Goal: Task Accomplishment & Management: Complete application form

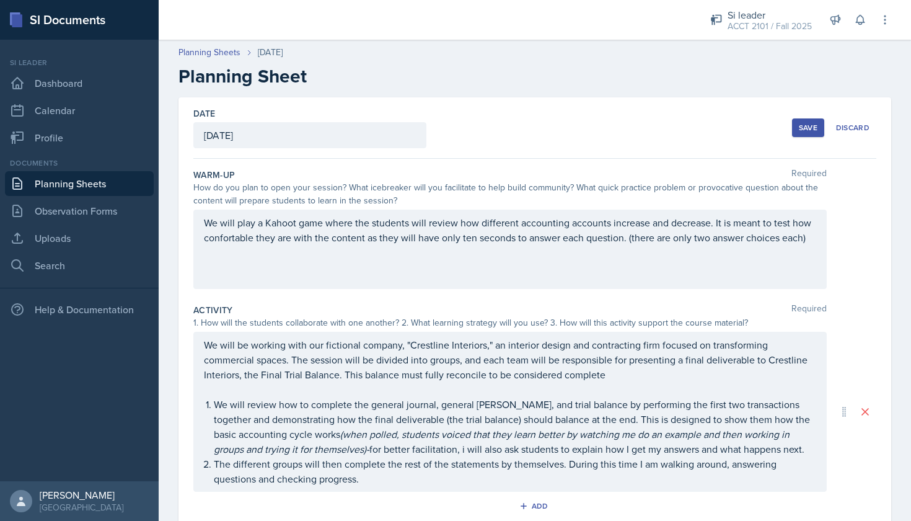
click at [547, 222] on div "We will play a Kahoot game where the students will review how different account…" at bounding box center [509, 248] width 633 height 79
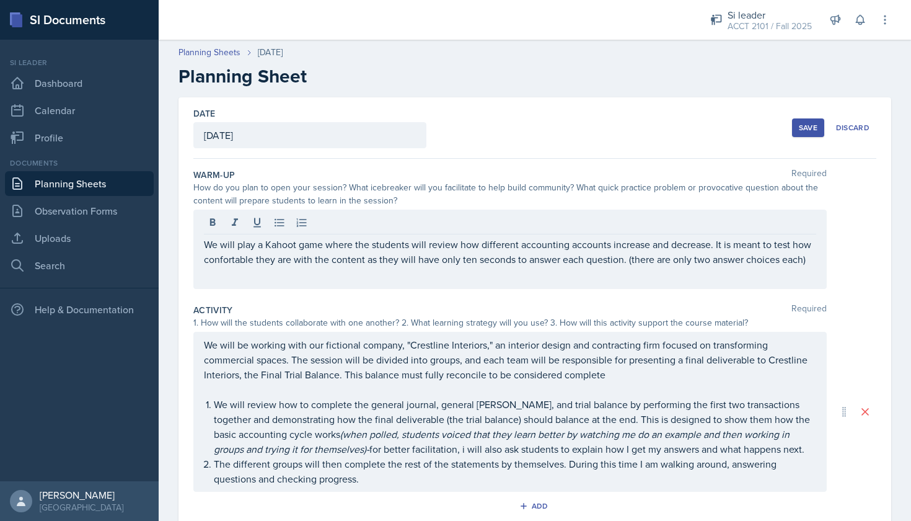
click at [547, 221] on div at bounding box center [510, 224] width 612 height 20
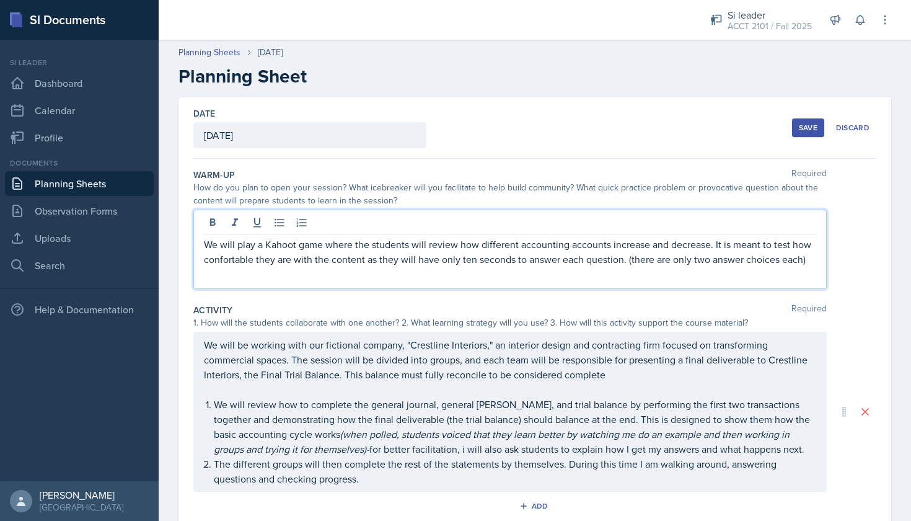
click at [548, 241] on p "We will play a Kahoot game where the students will review how different account…" at bounding box center [510, 252] width 612 height 30
click at [843, 260] on div "We will play a Kahoot game where the students will review how different account…" at bounding box center [534, 248] width 683 height 79
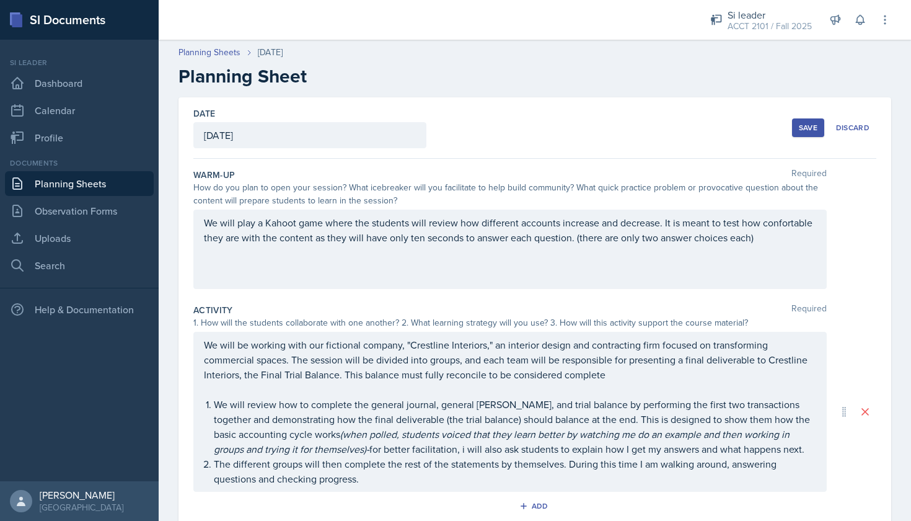
click at [240, 245] on div "We will play a Kahoot game where the students will review how different account…" at bounding box center [509, 248] width 633 height 79
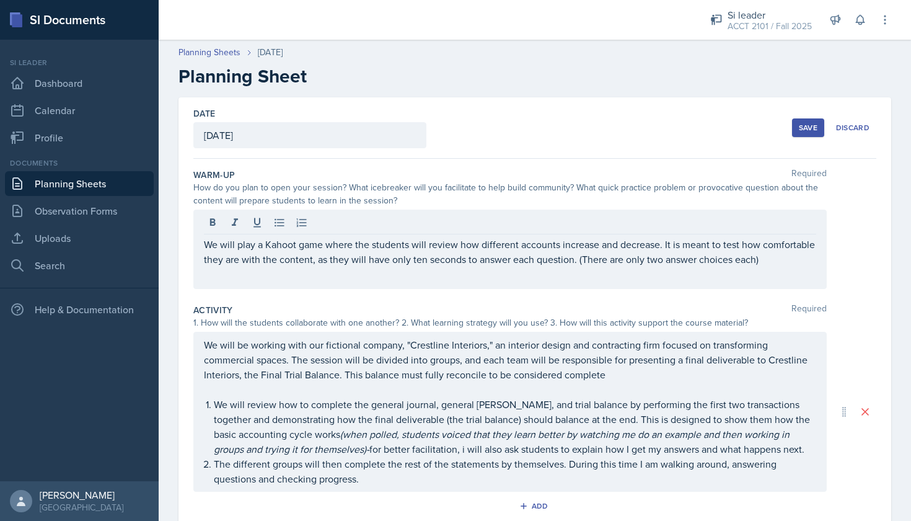
click at [834, 211] on div "We will play a Kahoot game where the students will review how different account…" at bounding box center [534, 248] width 683 height 79
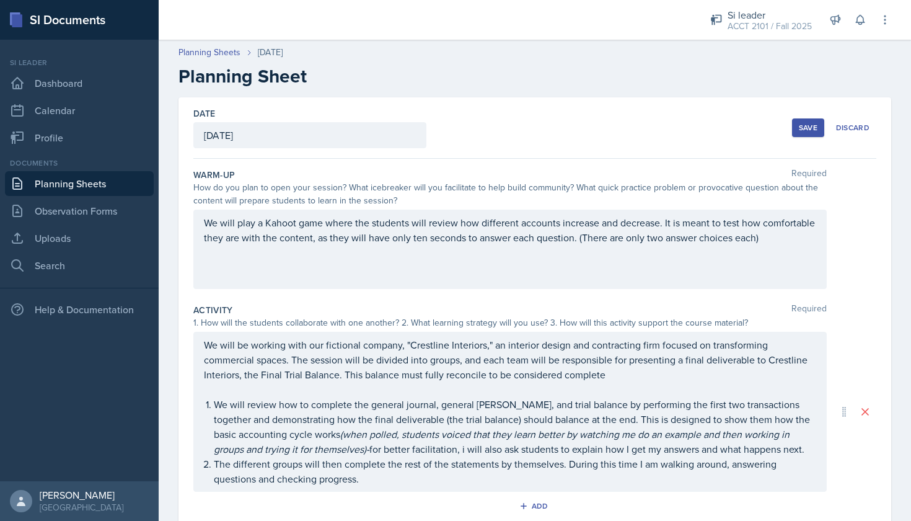
click at [894, 130] on div "Date [DATE] [DATE] 27 28 29 30 31 1 2 3 4 5 6 7 8 9 10 11 12 13 14 15 16 17 18 …" at bounding box center [535, 426] width 752 height 658
click at [635, 365] on p "We will be working with our fictional company, "Crestline Interiors," an interi…" at bounding box center [510, 359] width 612 height 45
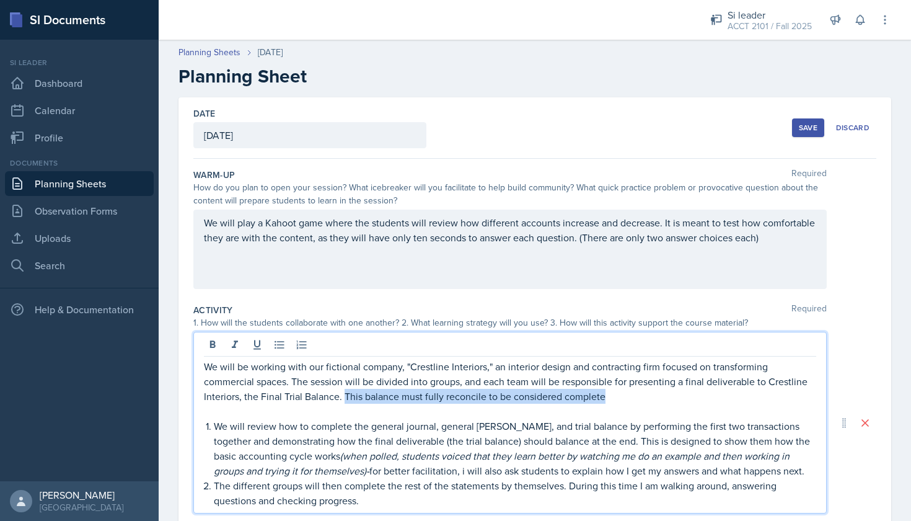
drag, startPoint x: 660, startPoint y: 395, endPoint x: 386, endPoint y: 395, distance: 273.9
click at [386, 395] on p "We will be working with our fictional company, "Crestline Interiors," an interi…" at bounding box center [510, 381] width 612 height 45
click at [799, 129] on div "Save" at bounding box center [808, 128] width 19 height 10
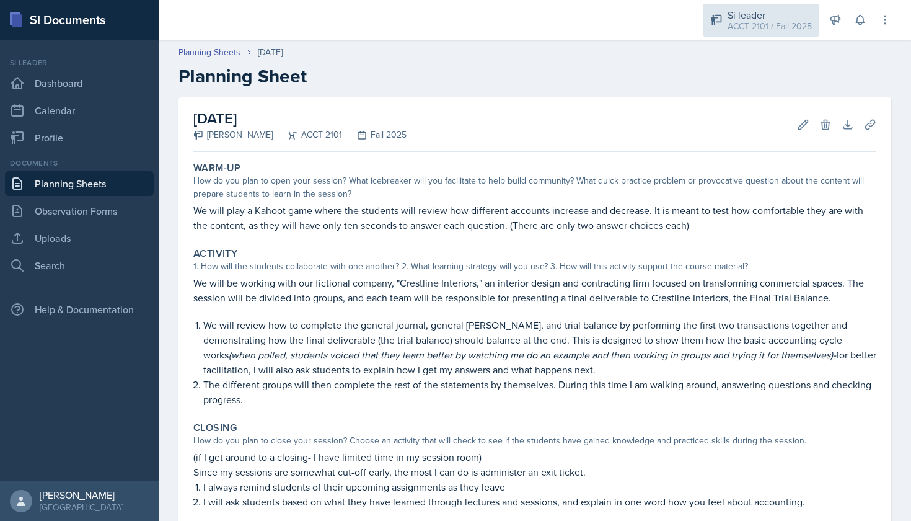
click at [786, 26] on div "ACCT 2101 / Fall 2025" at bounding box center [770, 26] width 84 height 13
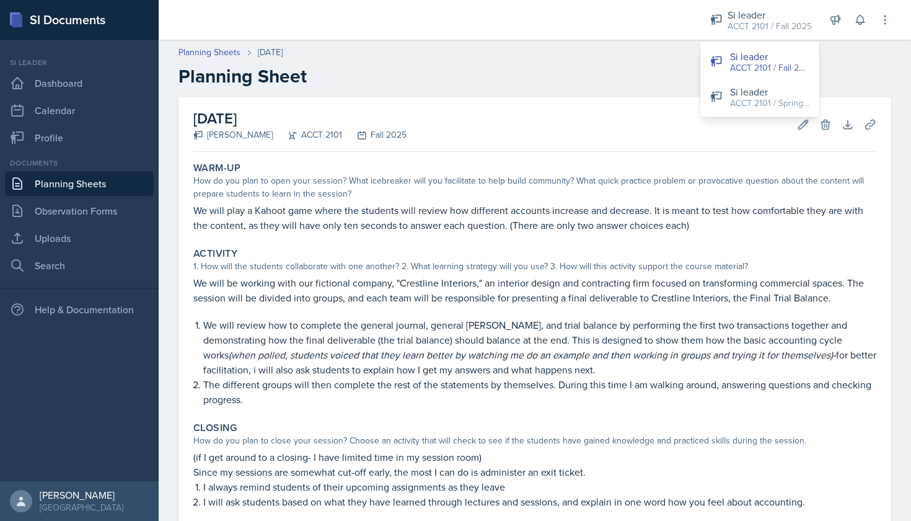
click at [796, 89] on div "Si leader" at bounding box center [769, 91] width 79 height 15
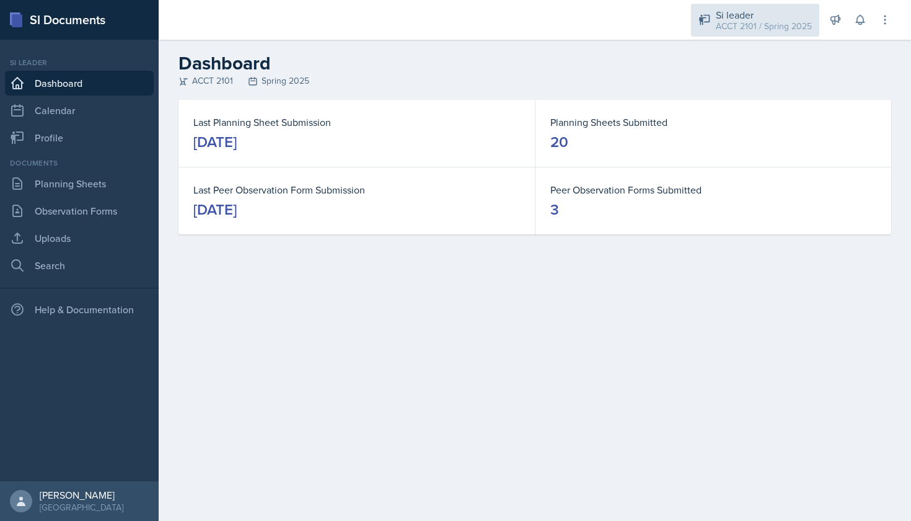
click at [798, 29] on div "ACCT 2101 / Spring 2025" at bounding box center [764, 26] width 96 height 13
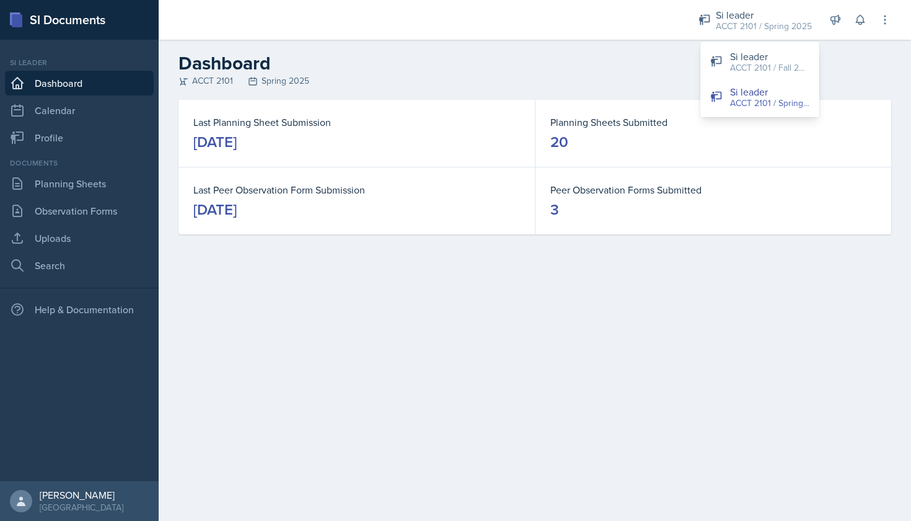
click at [391, 50] on header "Dashboard ACCT 2101 Spring 2025" at bounding box center [535, 70] width 752 height 60
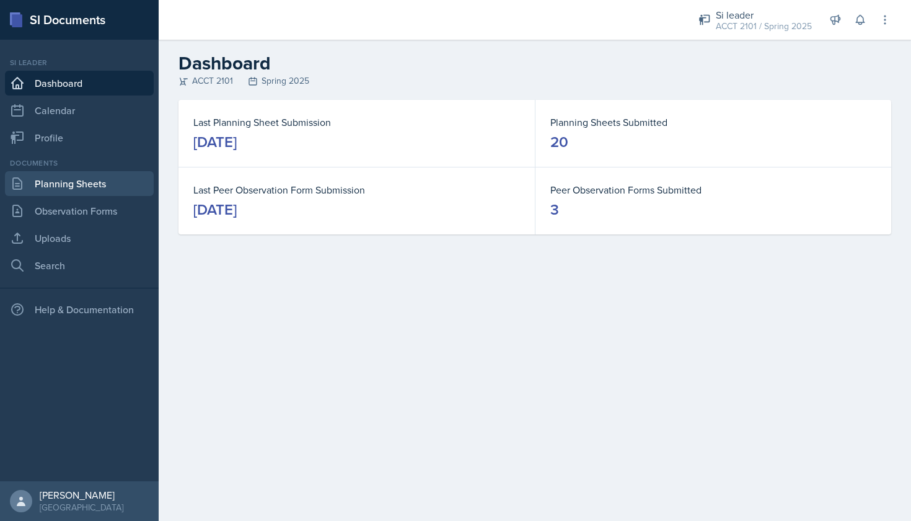
click at [39, 191] on link "Planning Sheets" at bounding box center [79, 183] width 149 height 25
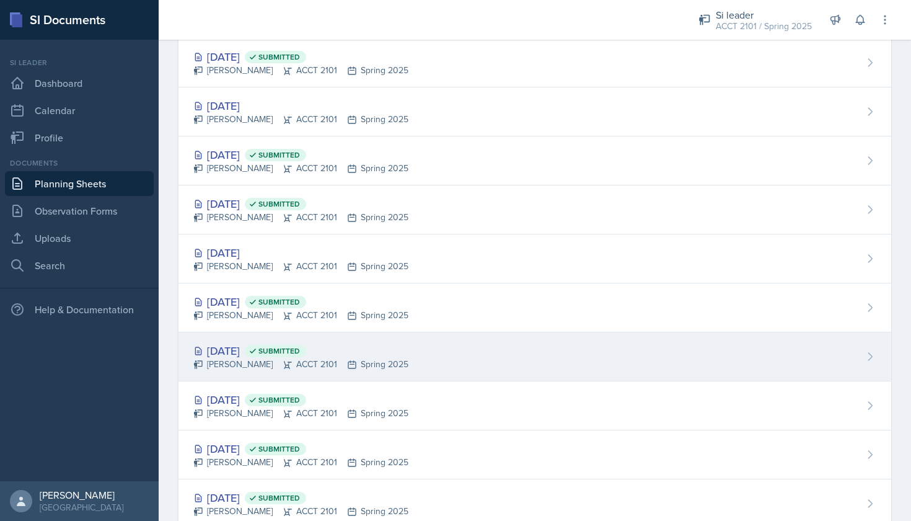
scroll to position [858, 0]
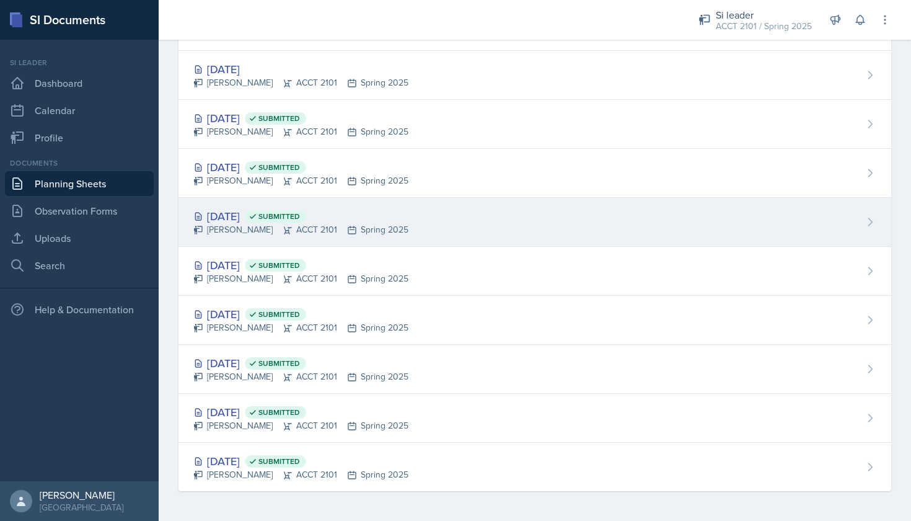
click at [237, 216] on div "[DATE] Submitted" at bounding box center [300, 216] width 215 height 17
